Goal: Transaction & Acquisition: Book appointment/travel/reservation

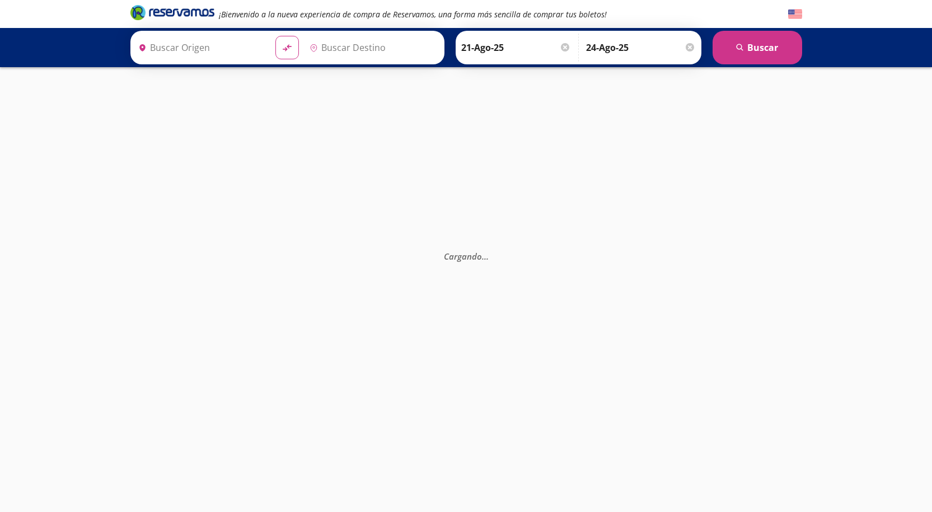
type input "[GEOGRAPHIC_DATA], [GEOGRAPHIC_DATA]"
type input "Toluca, [GEOGRAPHIC_DATA]"
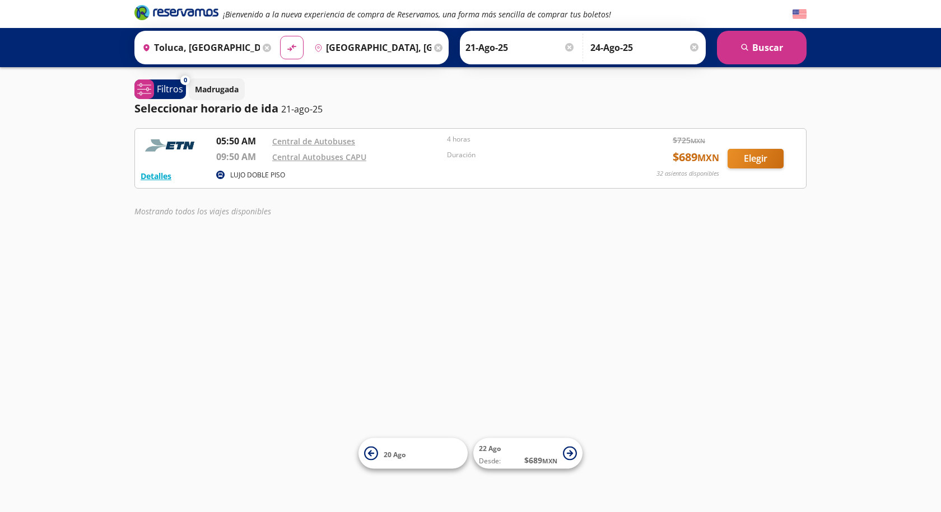
drag, startPoint x: 451, startPoint y: 270, endPoint x: 538, endPoint y: 270, distance: 86.2
click at [538, 270] on div "¡Bienvenido a la nueva experiencia de compra de Reservamos, una forma más senci…" at bounding box center [470, 256] width 941 height 512
click at [674, 156] on span "$ 689 MXN" at bounding box center [696, 157] width 46 height 17
click at [474, 156] on p "Duración" at bounding box center [531, 155] width 169 height 10
click at [250, 175] on p "LUJO DOBLE PISO" at bounding box center [257, 175] width 55 height 10
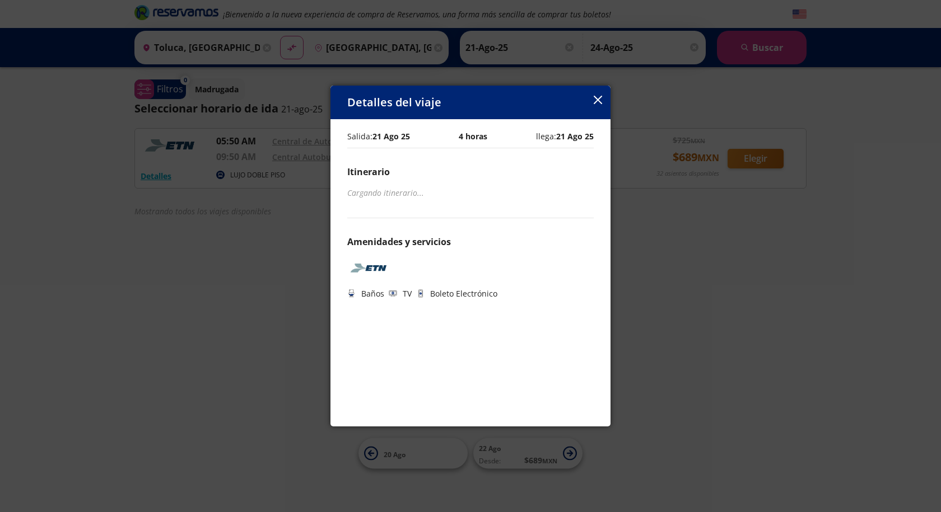
click at [603, 106] on div "Detalles del viaje" at bounding box center [470, 103] width 280 height 34
click at [591, 100] on div "Detalles del viaje" at bounding box center [470, 103] width 280 height 34
click at [600, 101] on icon "button" at bounding box center [598, 100] width 8 height 8
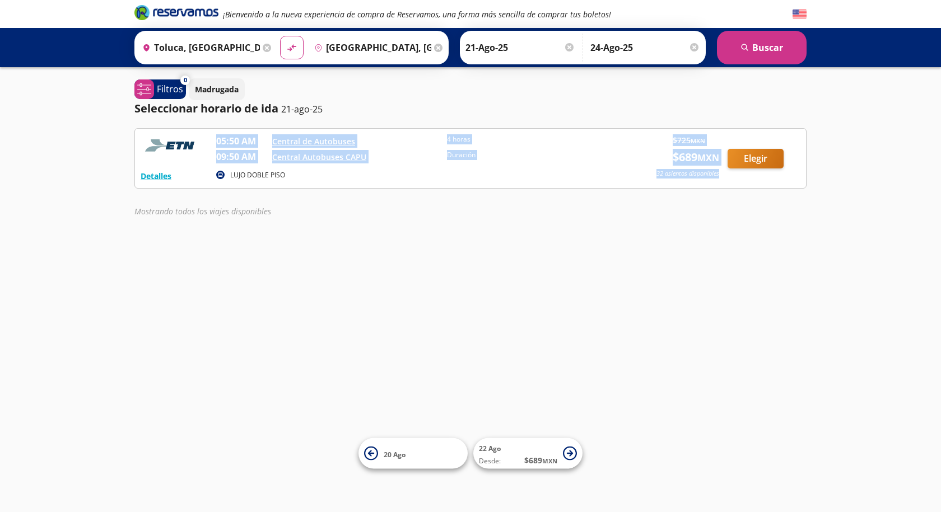
drag, startPoint x: 719, startPoint y: 169, endPoint x: 601, endPoint y: 170, distance: 117.6
click at [601, 170] on div "Detalles LUJO DOBLE PISO 05:50 AM Central de Autobuses 09:50 AM Central Autobus…" at bounding box center [471, 158] width 660 height 48
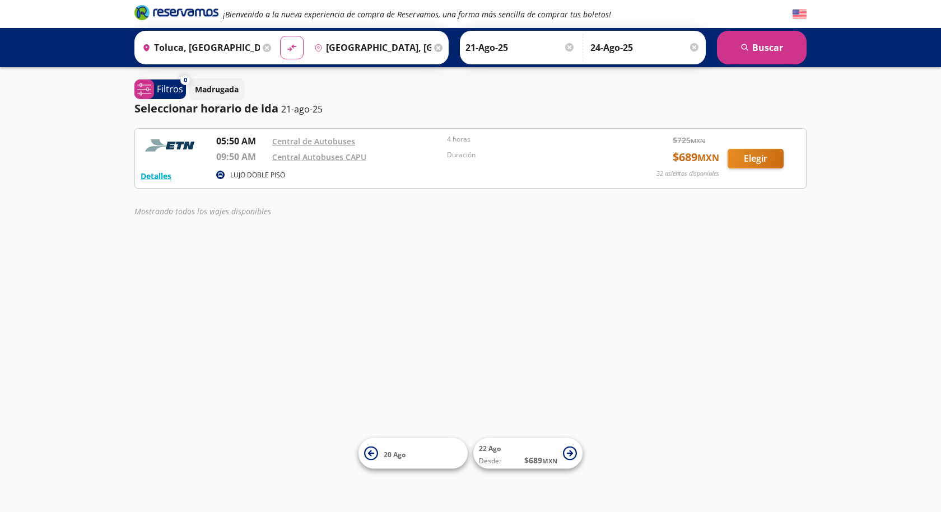
click at [454, 229] on div "¡Bienvenido a la nueva experiencia de compra de Reservamos, una forma más senci…" at bounding box center [470, 256] width 941 height 512
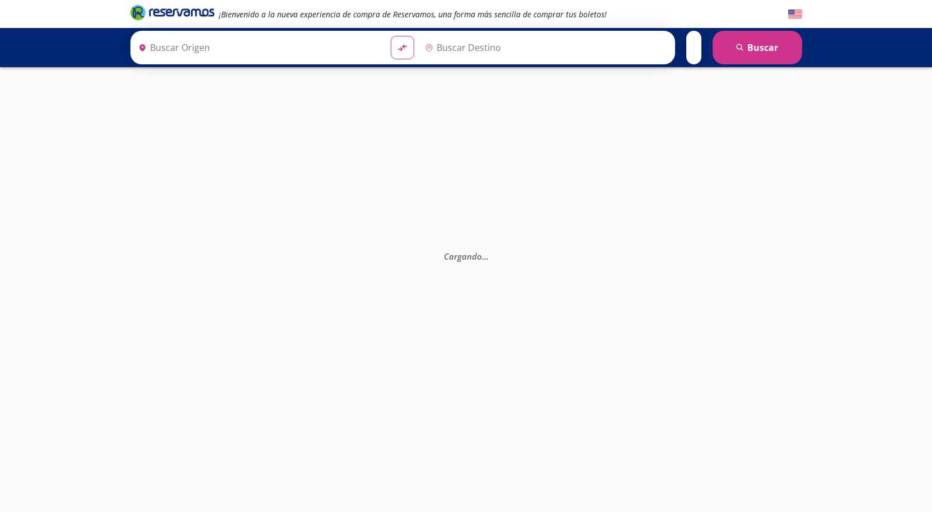
type input "[GEOGRAPHIC_DATA], [GEOGRAPHIC_DATA]"
type input "Toluca, [GEOGRAPHIC_DATA]"
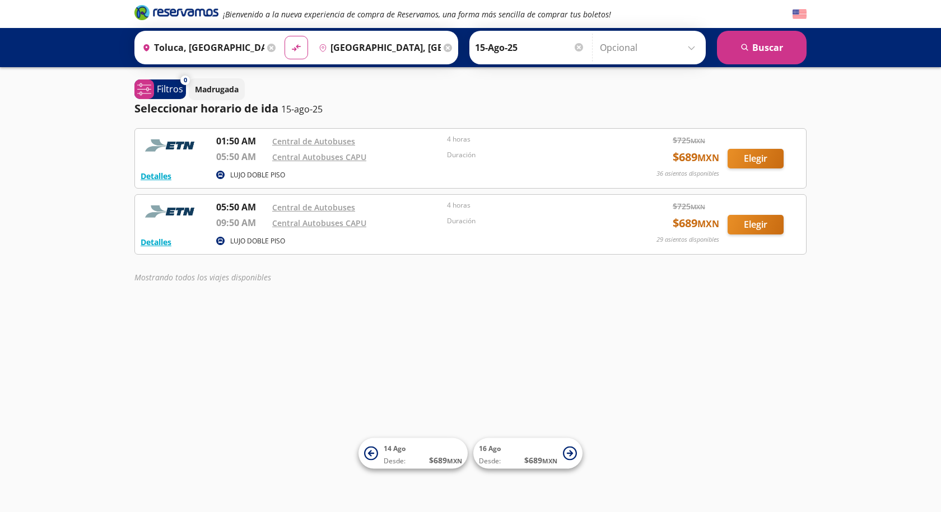
click at [417, 155] on div "Central Autobuses CAPU" at bounding box center [356, 156] width 169 height 13
click at [166, 149] on img at bounding box center [172, 145] width 62 height 22
click at [165, 178] on button "Detalles" at bounding box center [156, 176] width 31 height 12
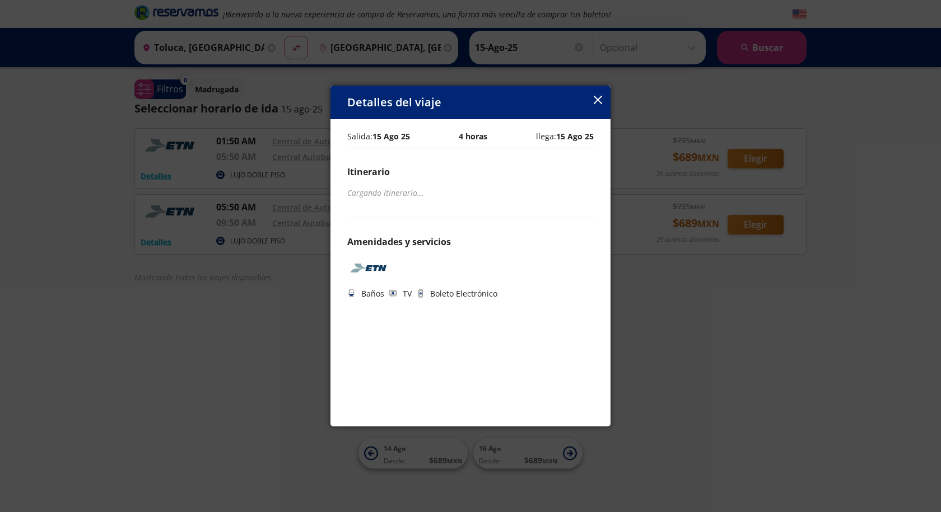
click at [589, 97] on div "Detalles del viaje" at bounding box center [470, 103] width 280 height 34
click at [598, 104] on button "button" at bounding box center [598, 100] width 8 height 13
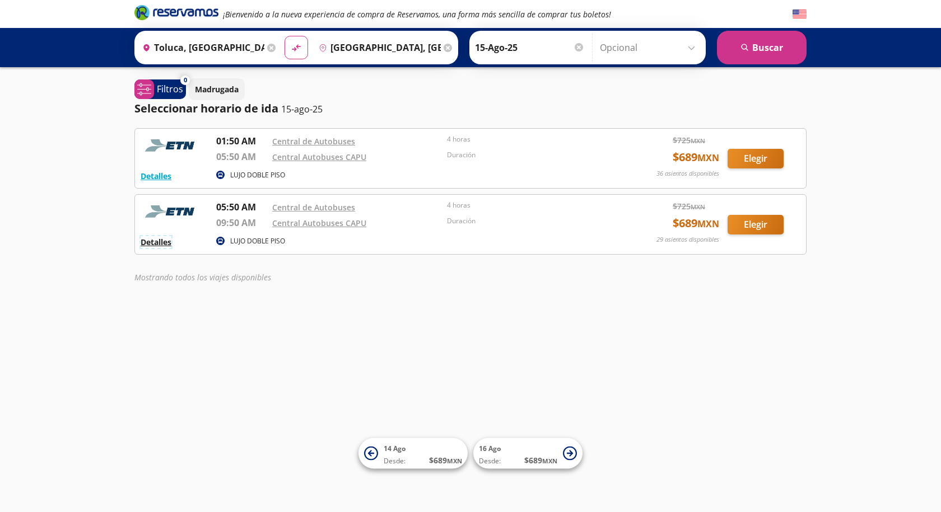
click at [146, 245] on button "Detalles" at bounding box center [156, 242] width 31 height 12
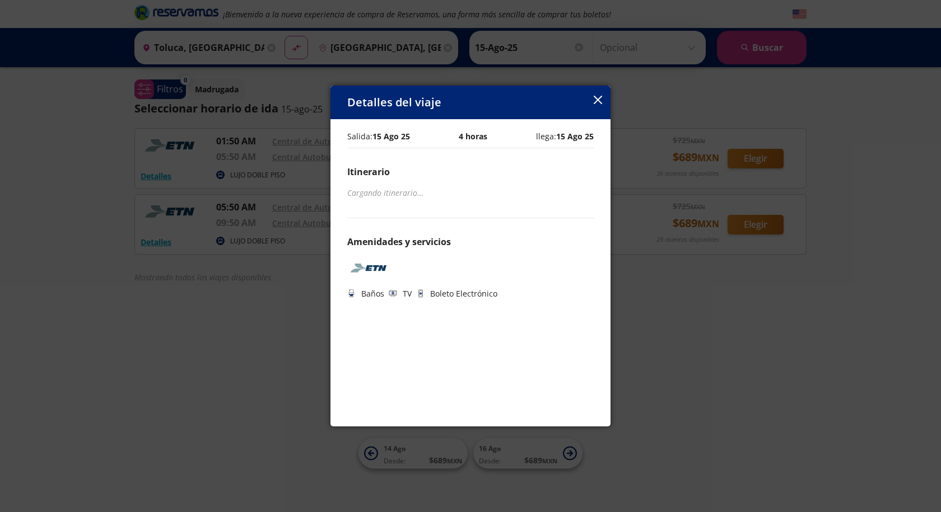
click at [591, 100] on div "Detalles del viaje" at bounding box center [470, 103] width 280 height 34
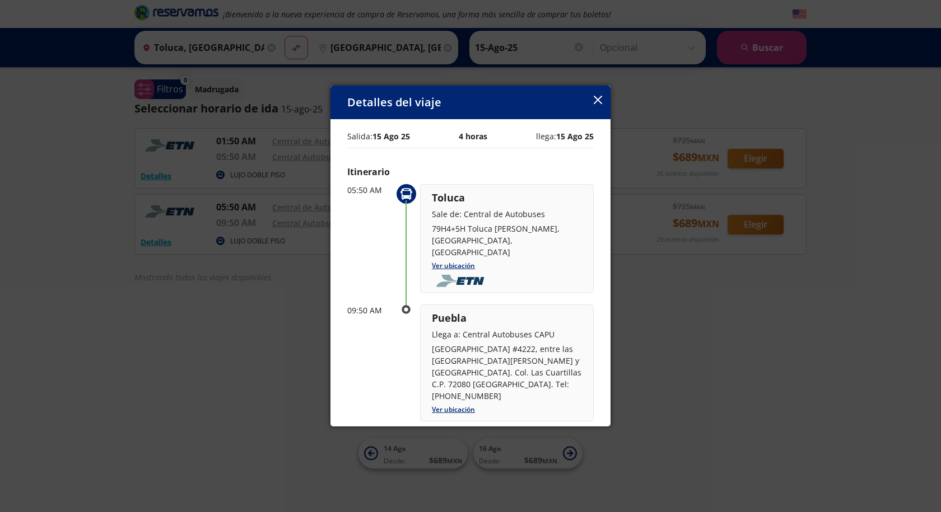
scroll to position [87, 0]
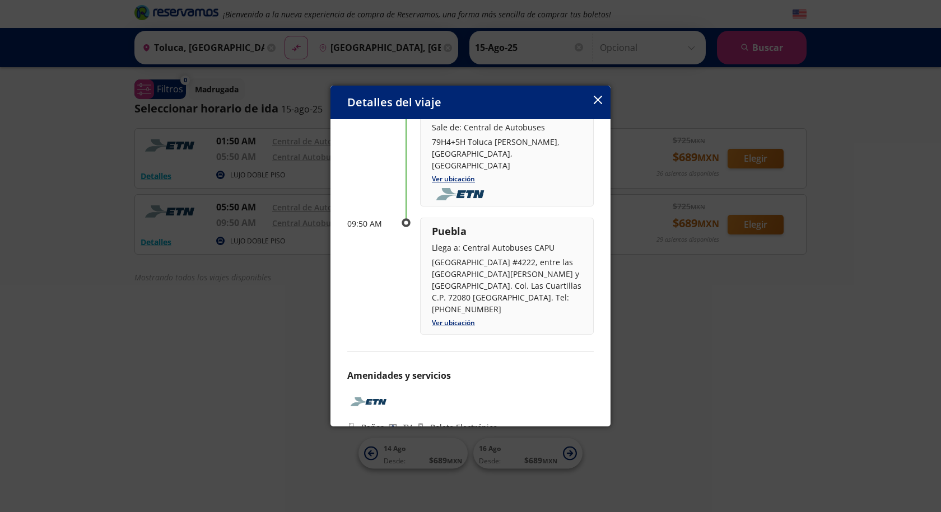
click at [601, 102] on icon "button" at bounding box center [598, 100] width 8 height 8
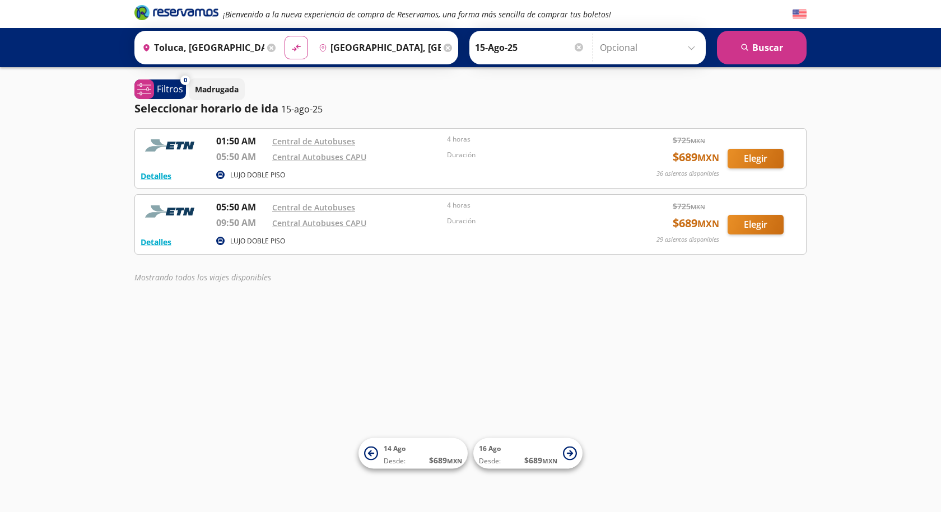
click at [148, 235] on div "Detalles LUJO DOBLE PISO 05:50 AM Central de Autobuses 09:50 AM Central Autobus…" at bounding box center [471, 224] width 660 height 48
click at [148, 242] on button "Detalles" at bounding box center [156, 242] width 31 height 12
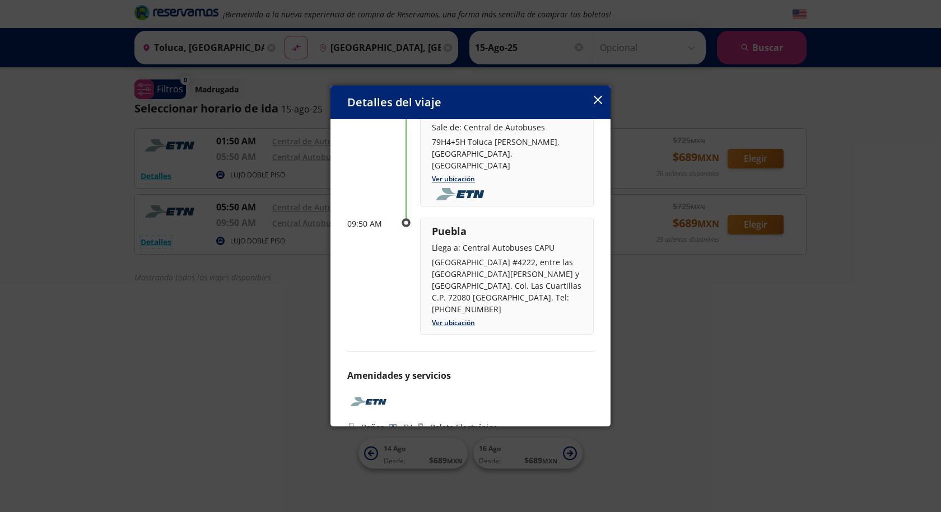
scroll to position [0, 0]
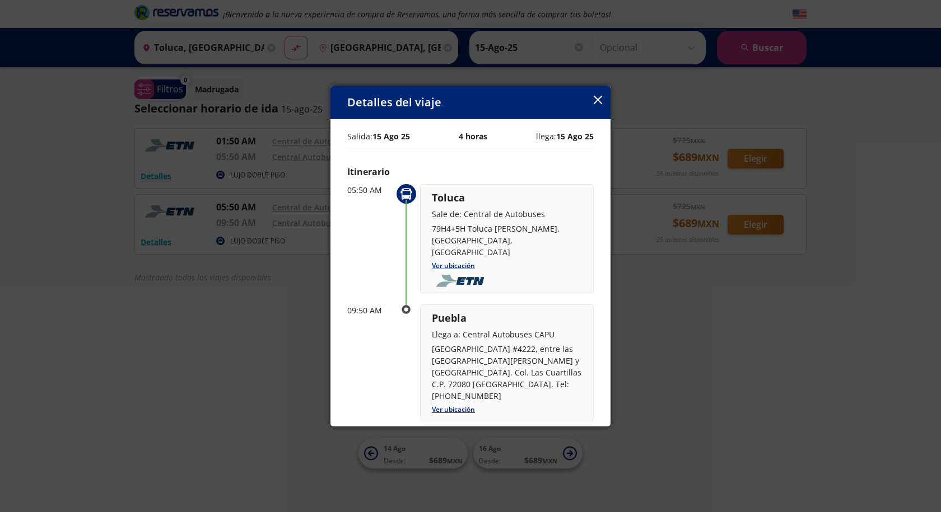
click at [584, 97] on div "Detalles del viaje" at bounding box center [470, 103] width 280 height 34
click at [601, 96] on icon "button" at bounding box center [598, 100] width 8 height 8
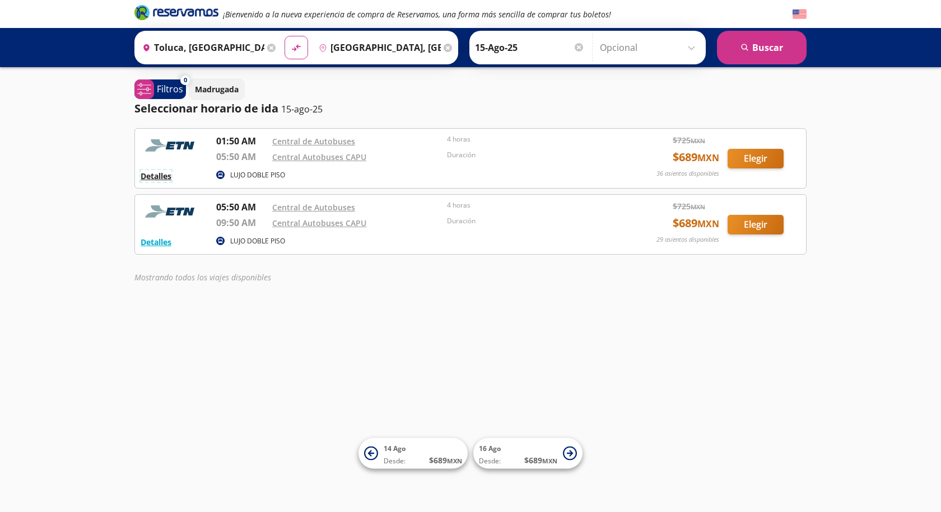
click at [153, 174] on button "Detalles" at bounding box center [156, 176] width 31 height 12
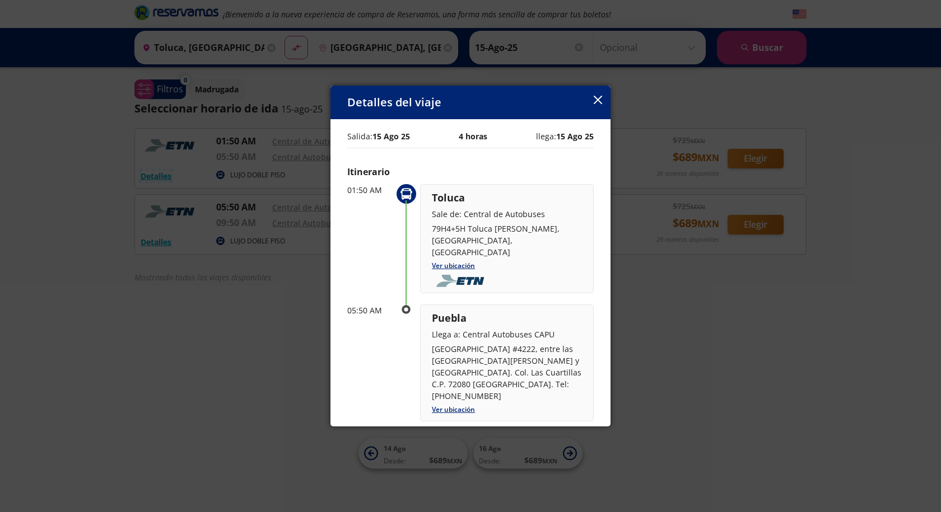
scroll to position [87, 0]
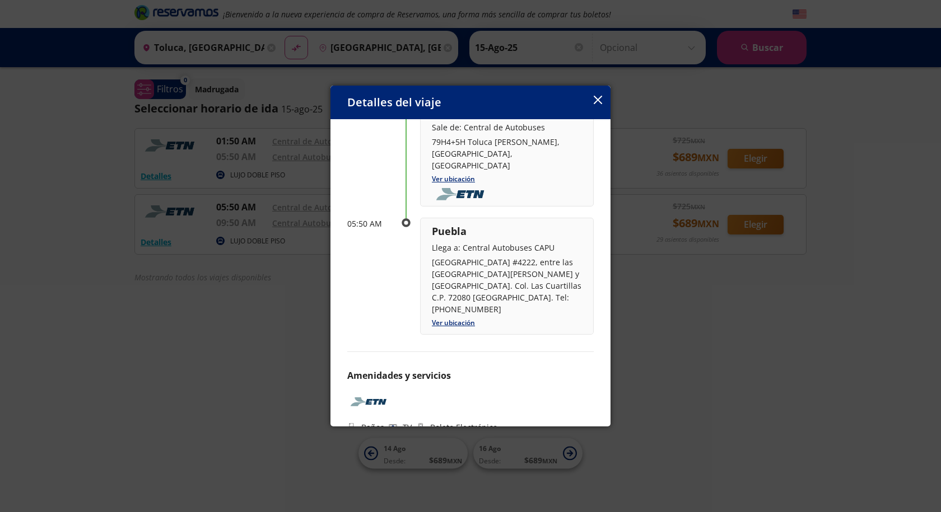
click at [601, 100] on icon "button" at bounding box center [598, 100] width 8 height 8
